Goal: Use online tool/utility: Utilize a website feature to perform a specific function

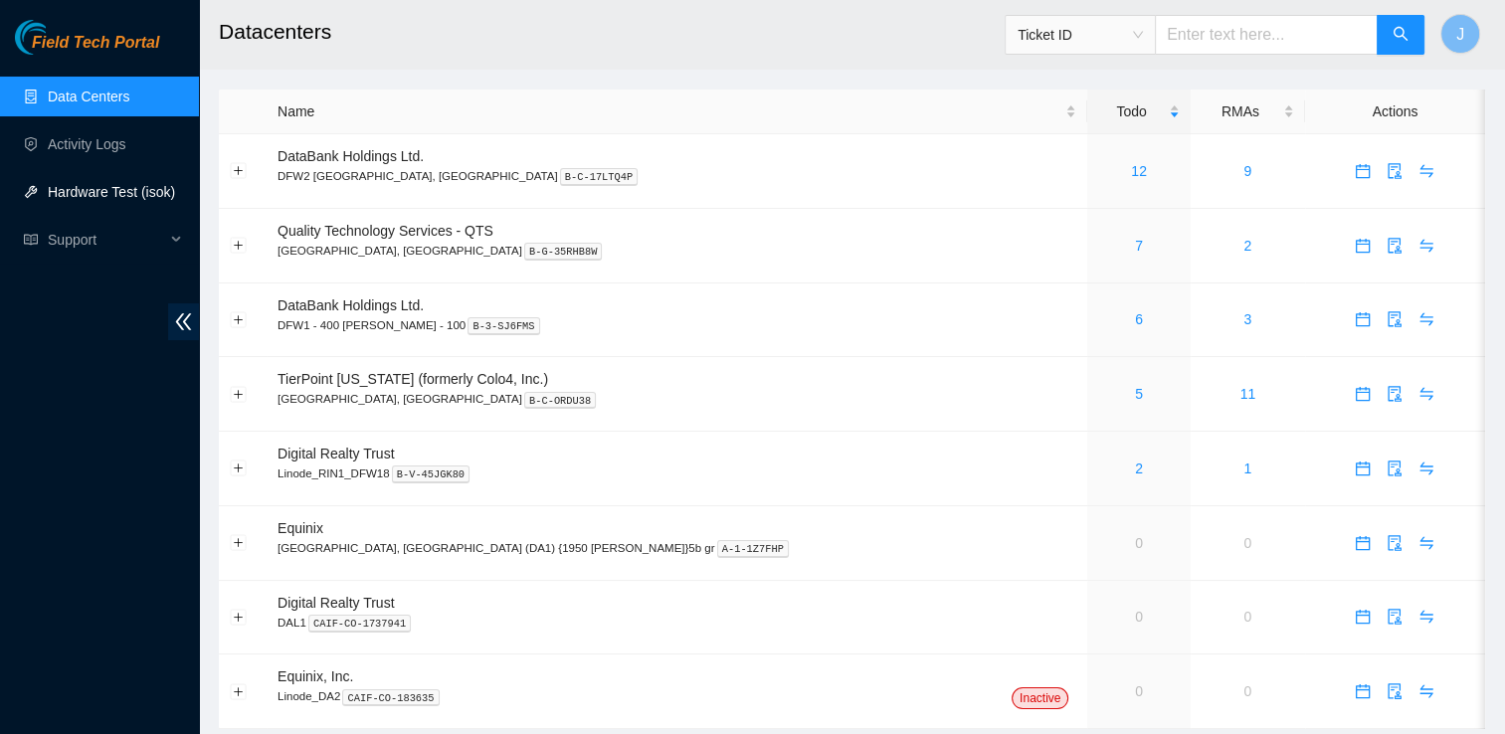
click at [90, 186] on link "Hardware Test (isok)" at bounding box center [111, 192] width 127 height 16
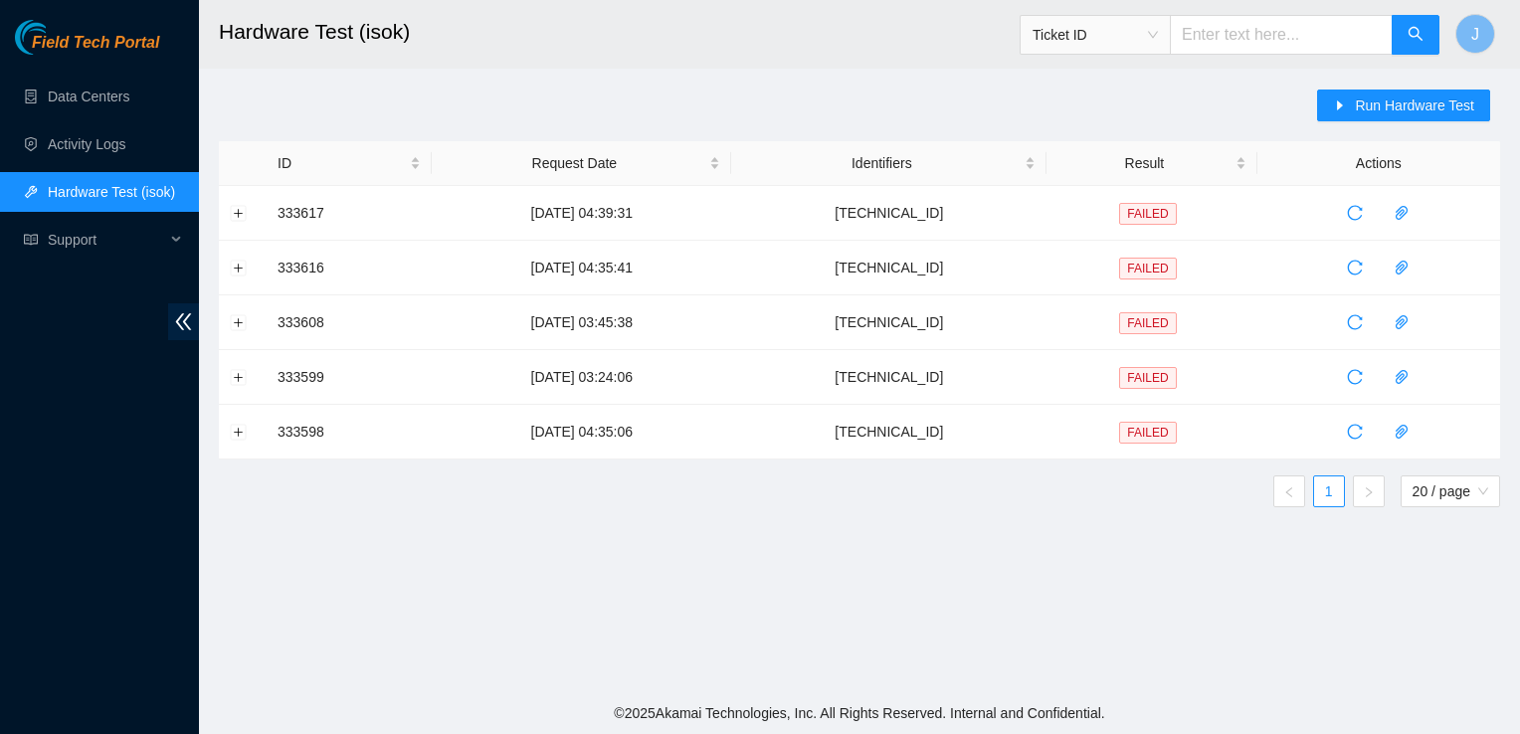
click at [1239, 32] on input "text" at bounding box center [1280, 35] width 223 height 40
click at [1444, 113] on span "Run Hardware Test" at bounding box center [1413, 105] width 119 height 22
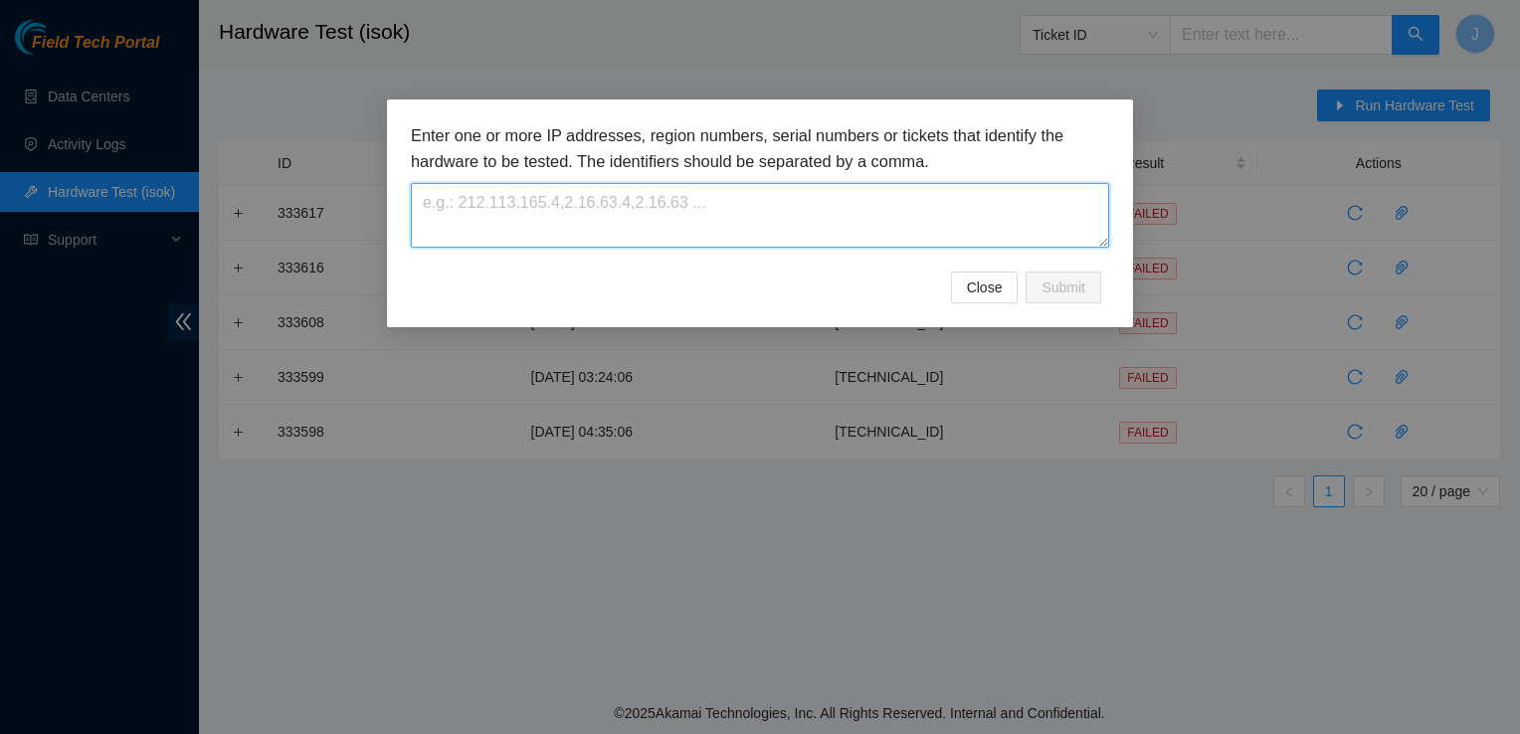
click at [664, 202] on textarea at bounding box center [760, 215] width 698 height 65
paste textarea "[TECHNICAL_ID]"
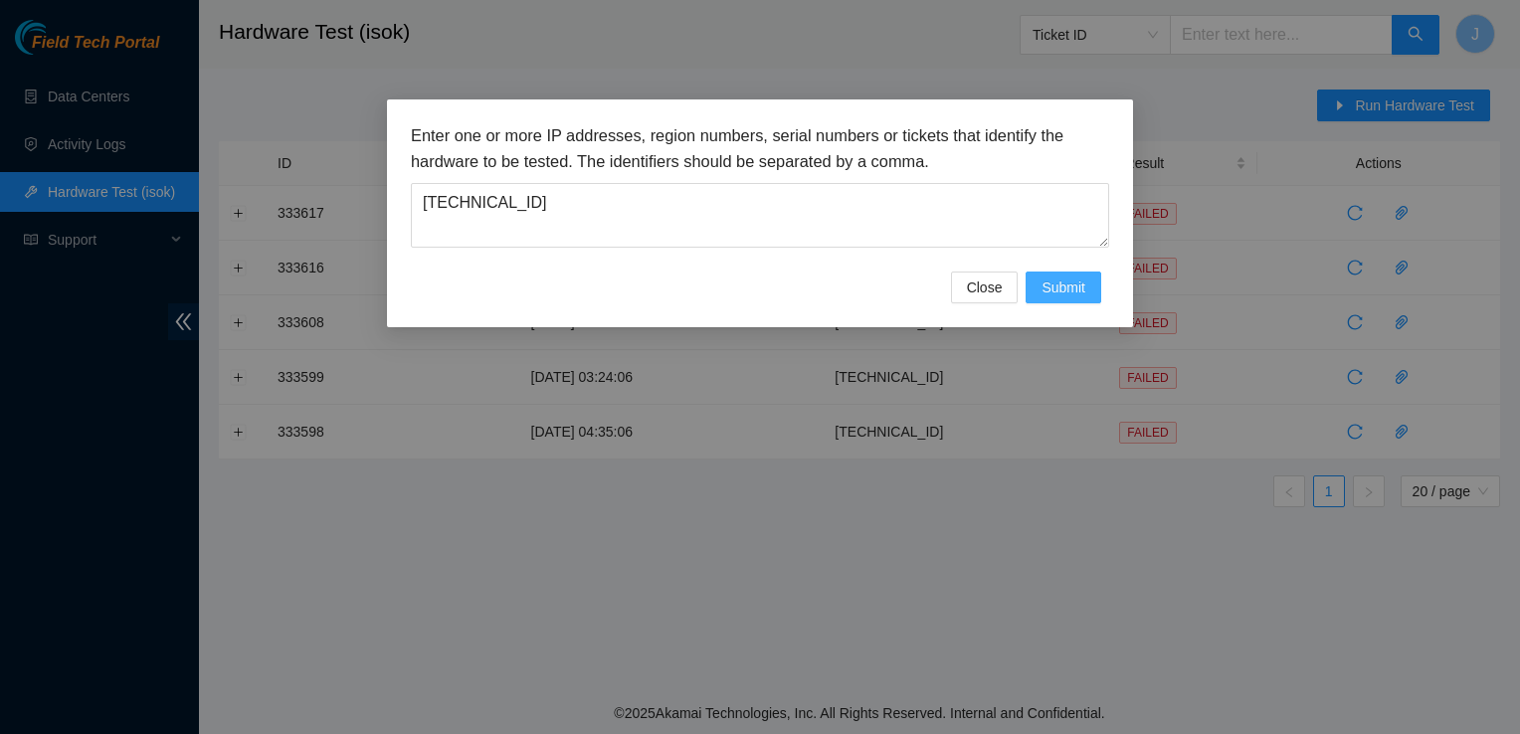
click at [1077, 291] on span "Submit" at bounding box center [1063, 287] width 44 height 22
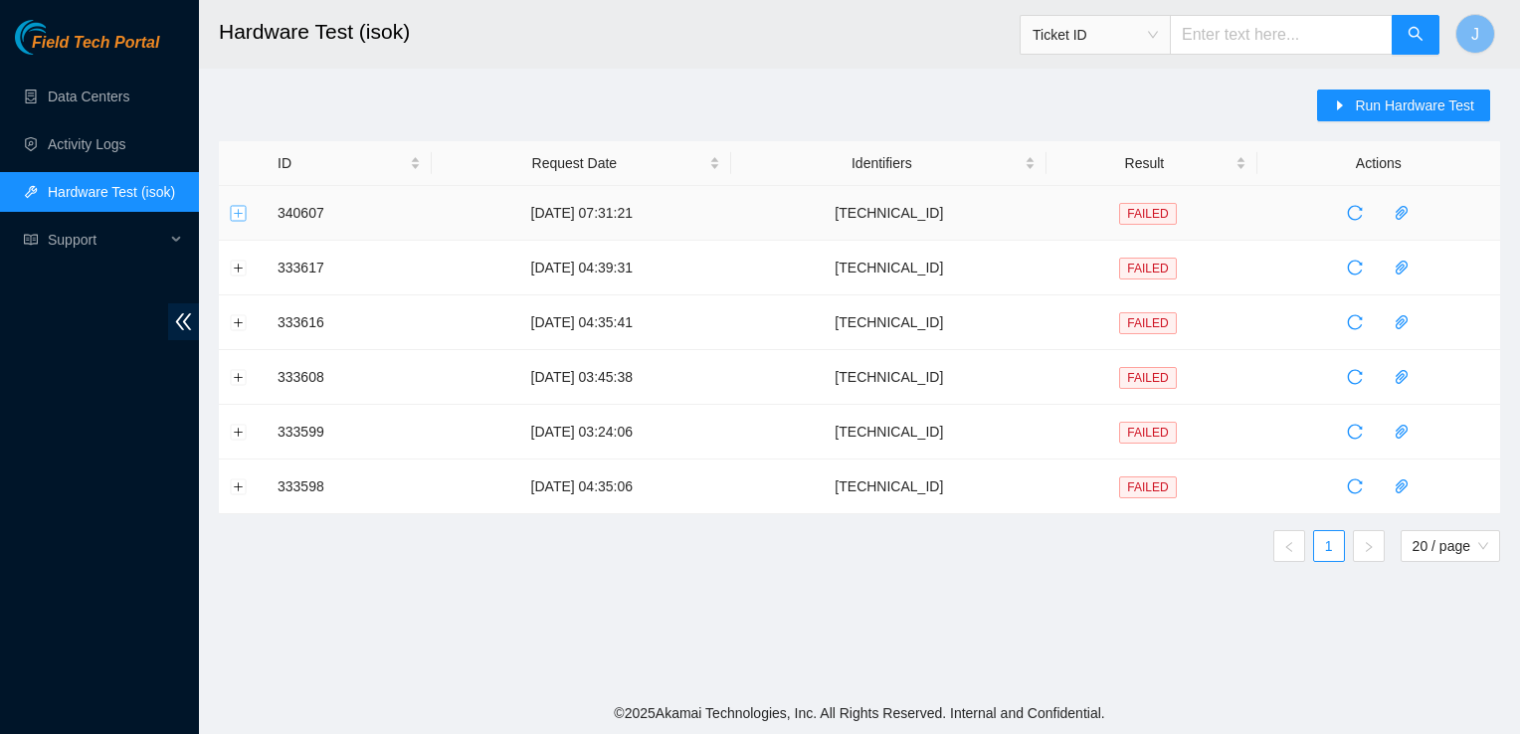
click at [239, 218] on button "Expand row" at bounding box center [239, 213] width 16 height 16
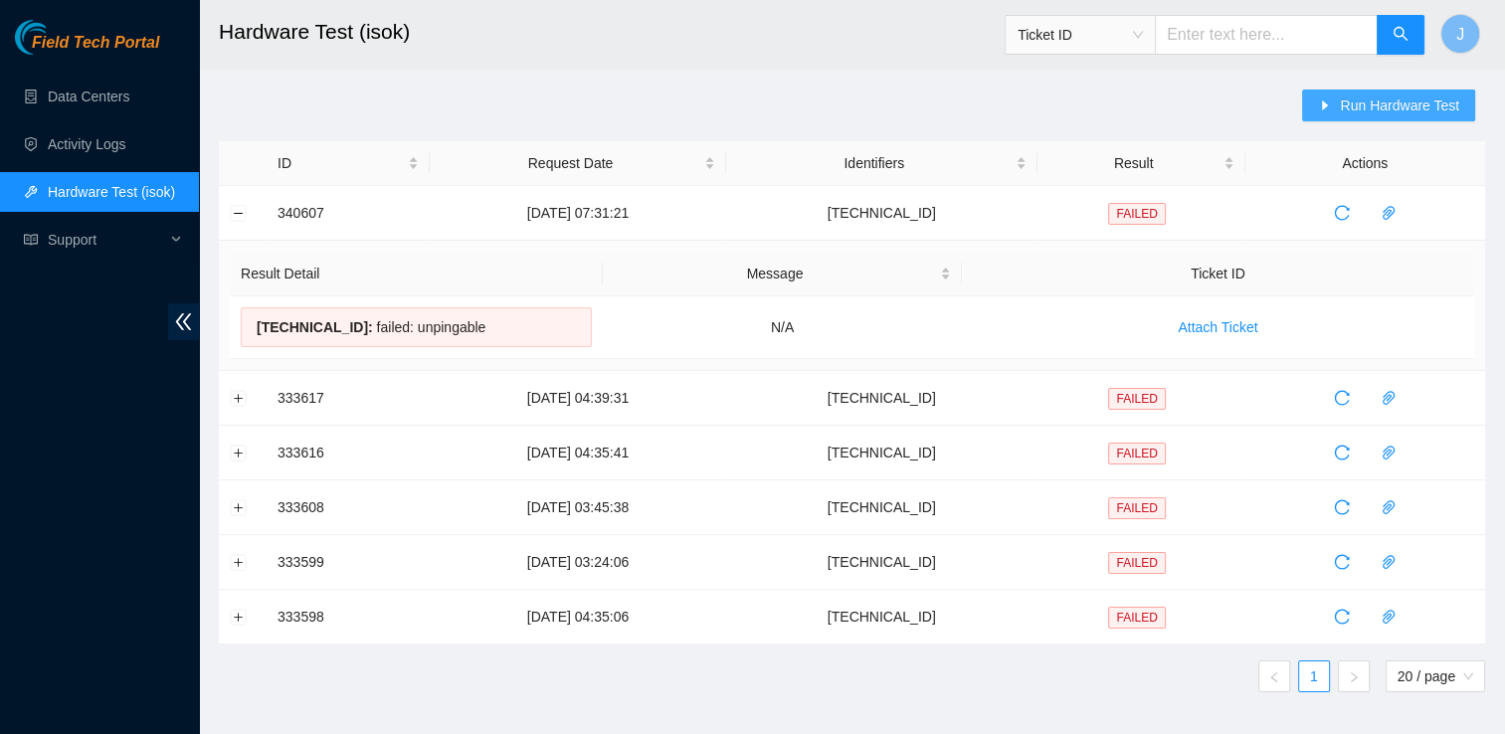
click at [1403, 105] on span "Run Hardware Test" at bounding box center [1399, 105] width 119 height 22
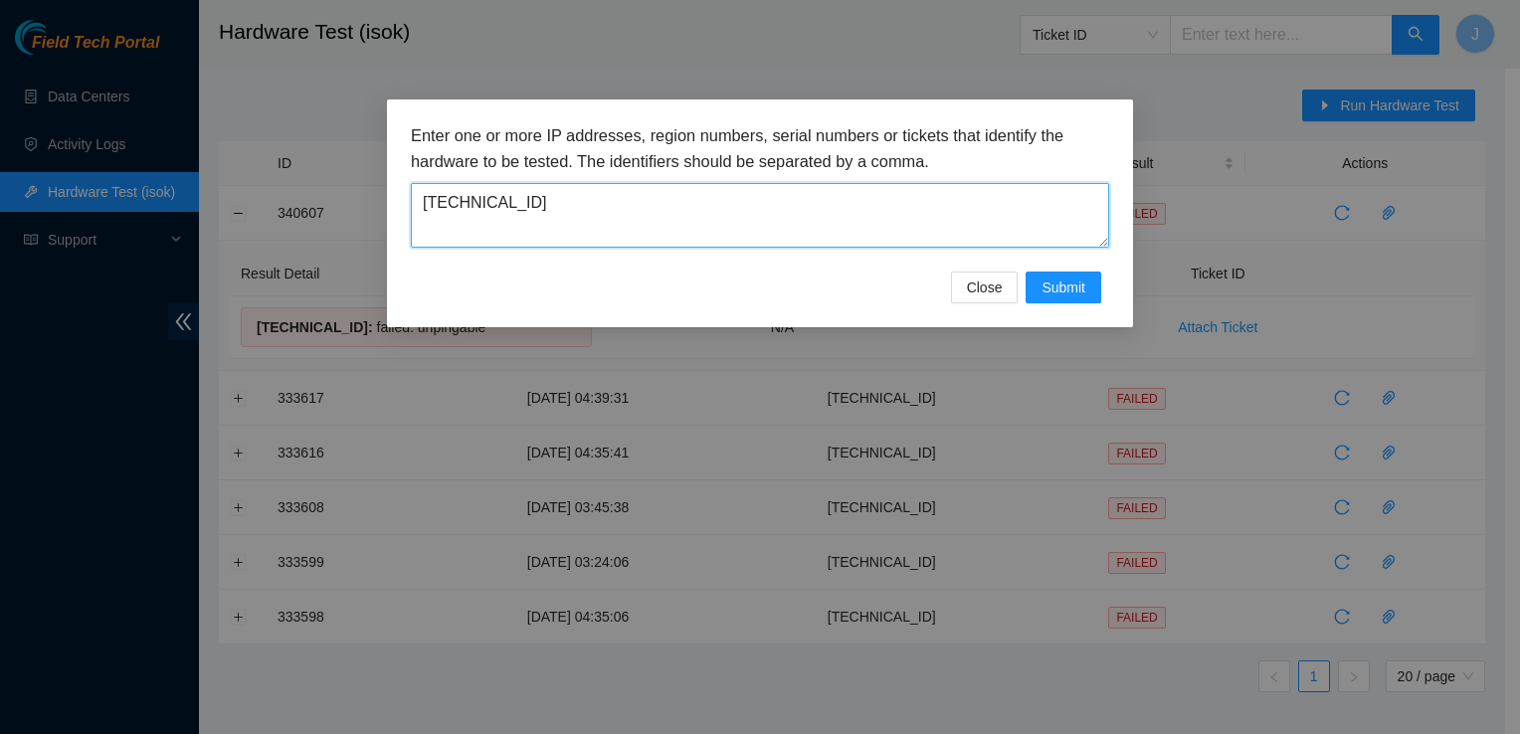
click at [521, 201] on textarea "23.0.163.196" at bounding box center [760, 215] width 698 height 65
type textarea "23.0.163.197"
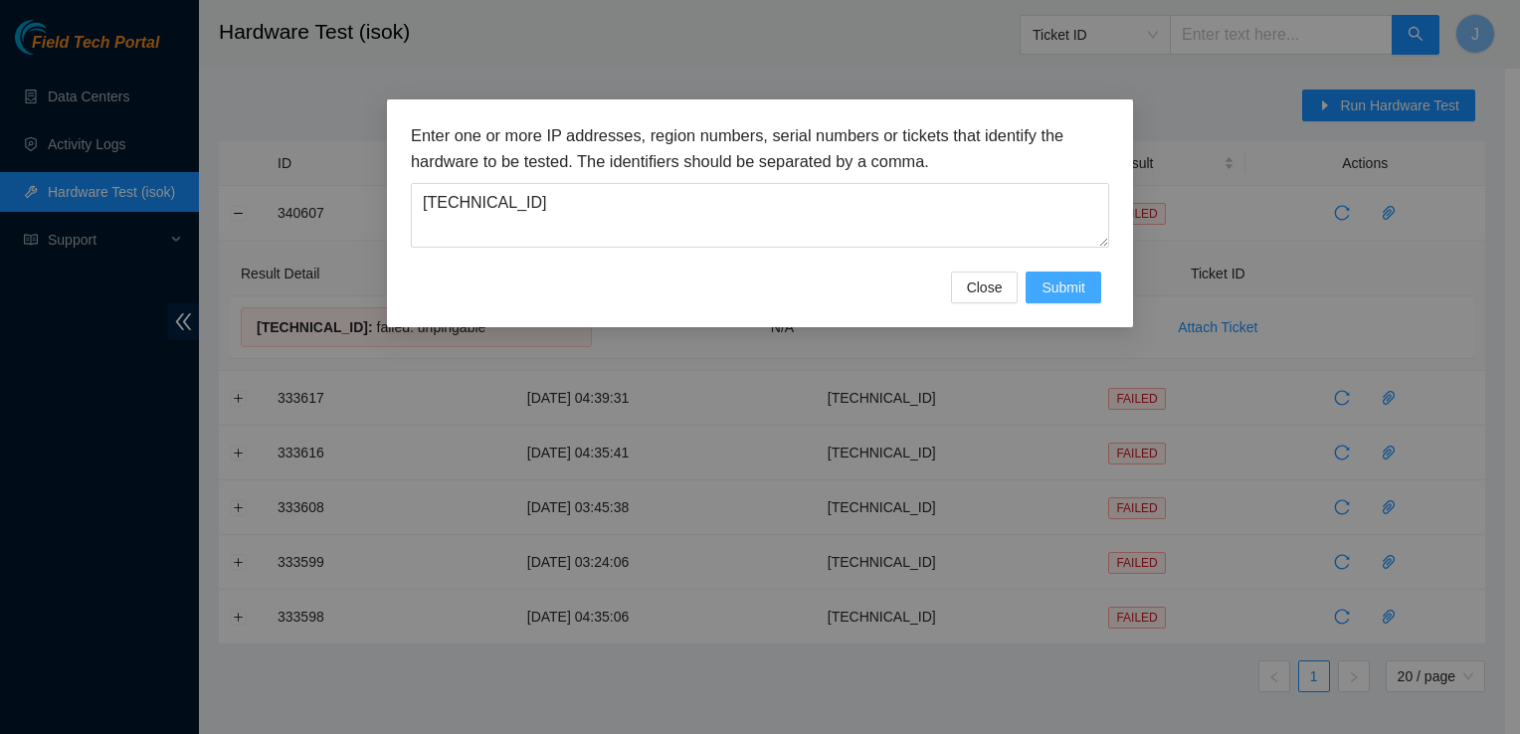
click at [1058, 289] on span "Submit" at bounding box center [1063, 287] width 44 height 22
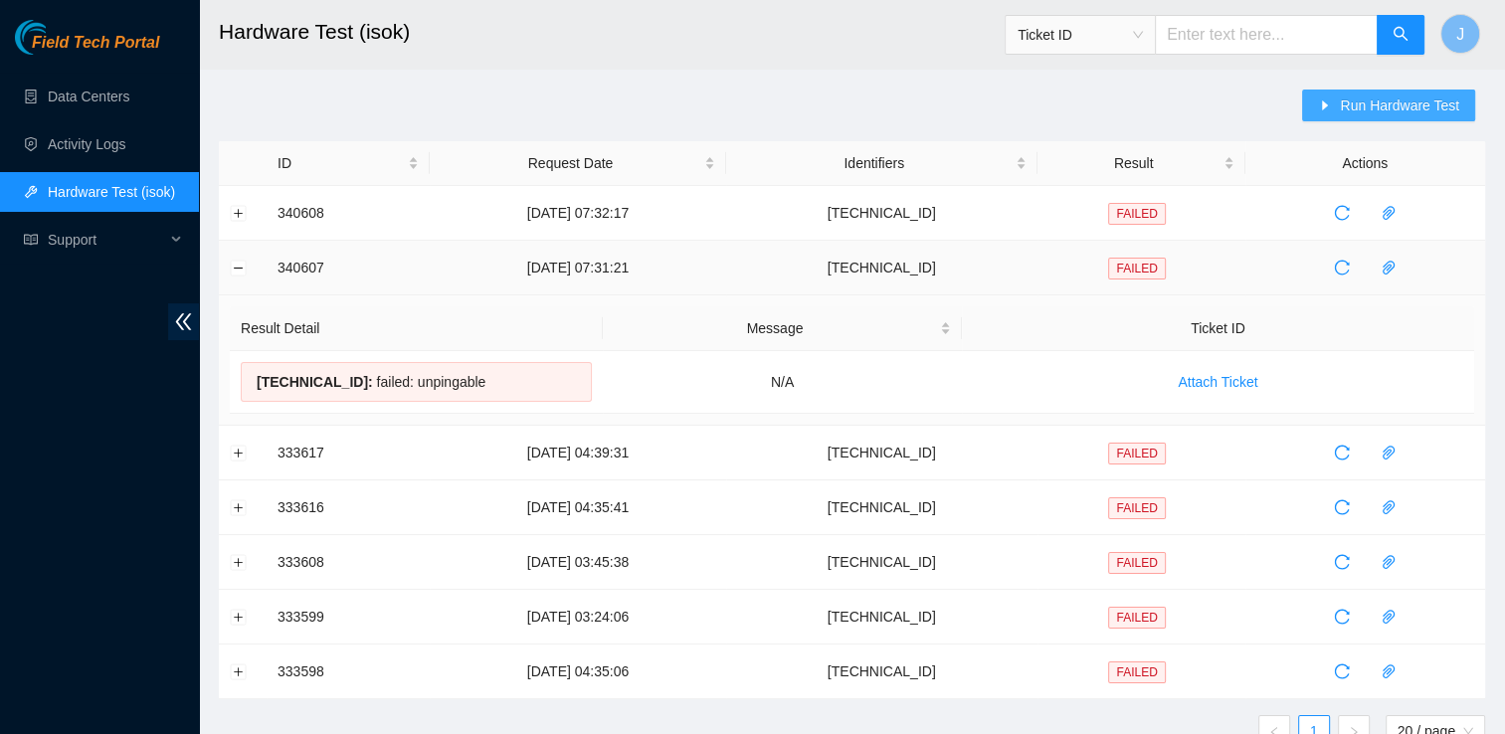
scroll to position [88, 0]
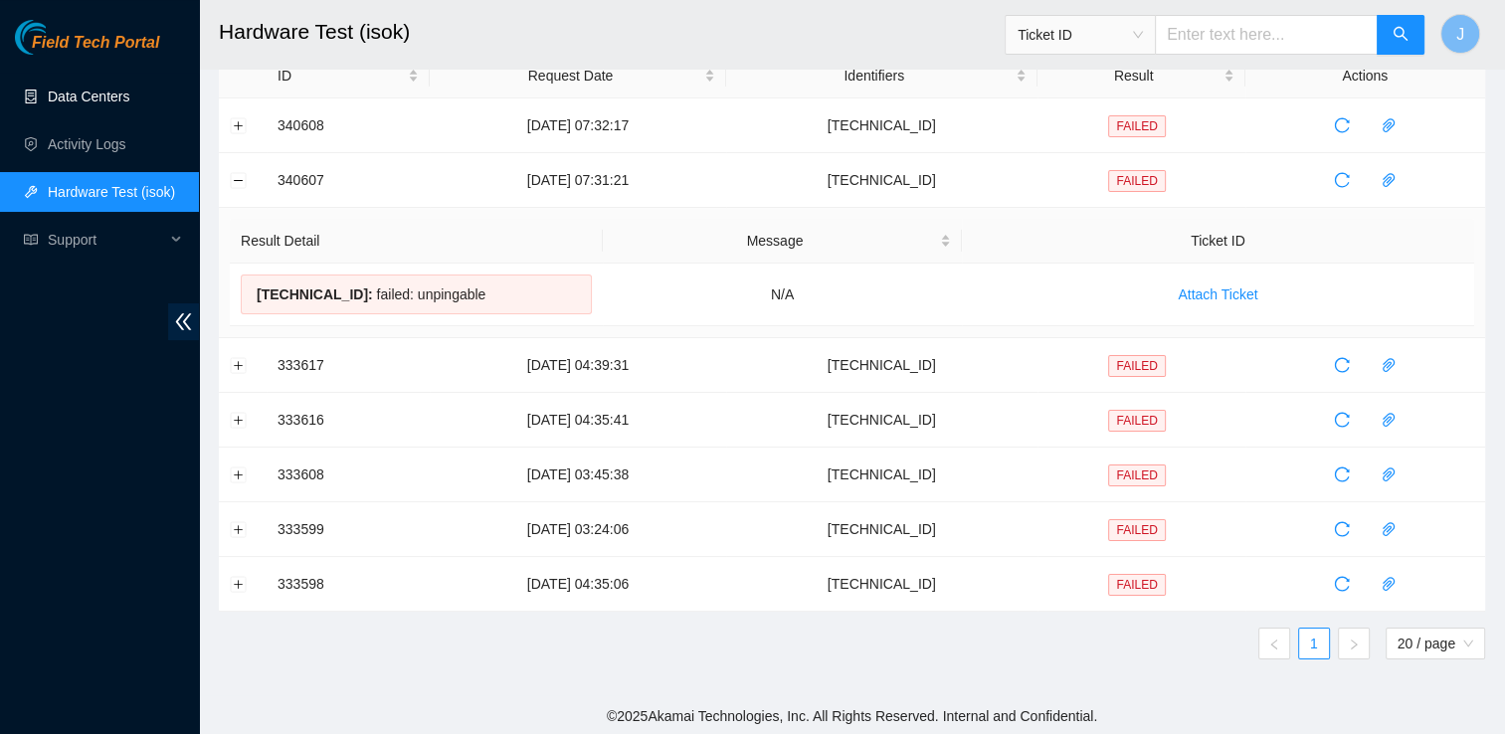
click at [105, 89] on link "Data Centers" at bounding box center [89, 97] width 82 height 16
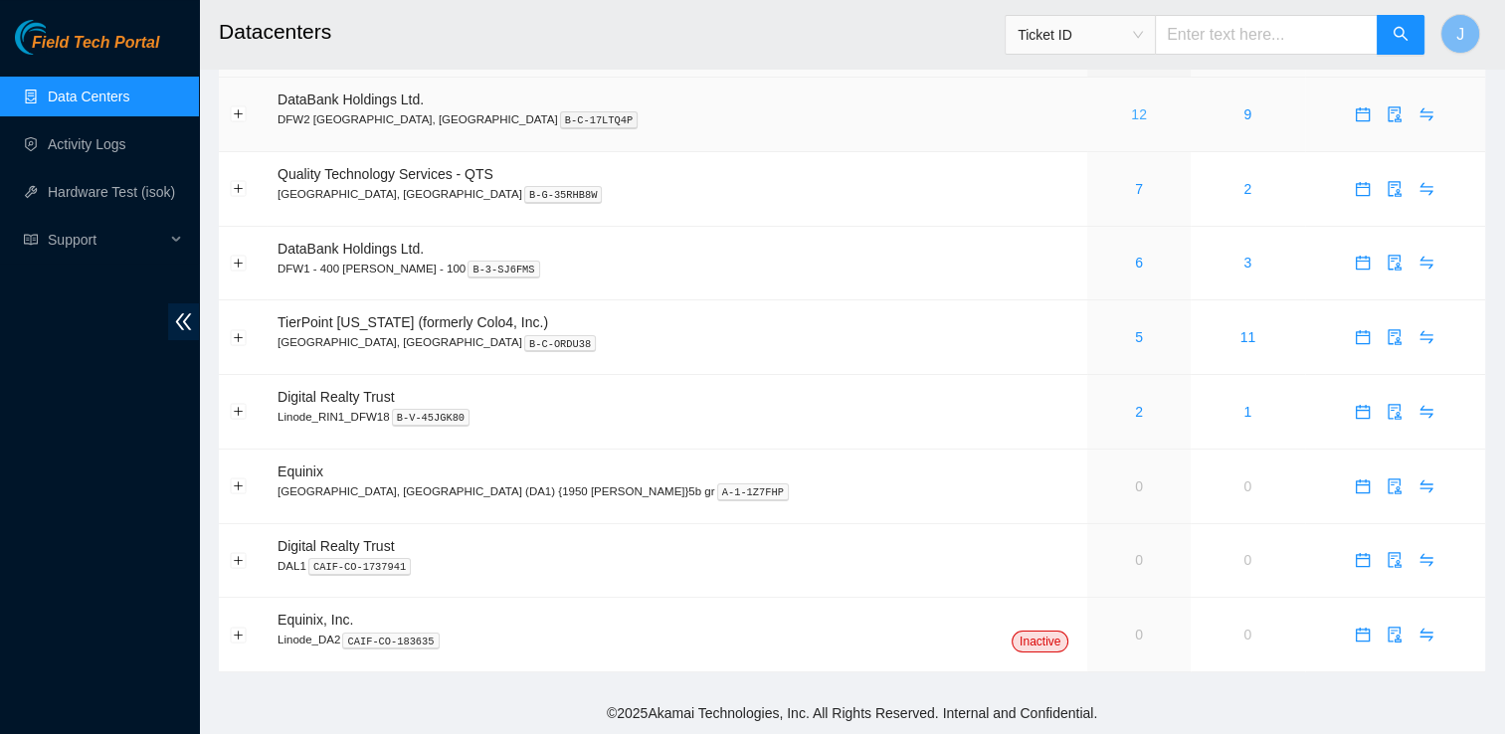
click at [1131, 113] on link "12" at bounding box center [1139, 114] width 16 height 16
